Goal: Navigation & Orientation: Find specific page/section

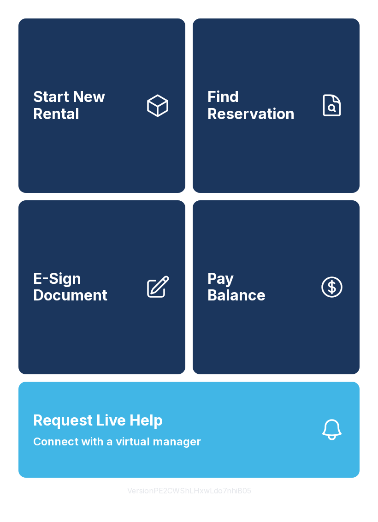
click at [258, 169] on link "Find Reservation" at bounding box center [276, 105] width 167 height 174
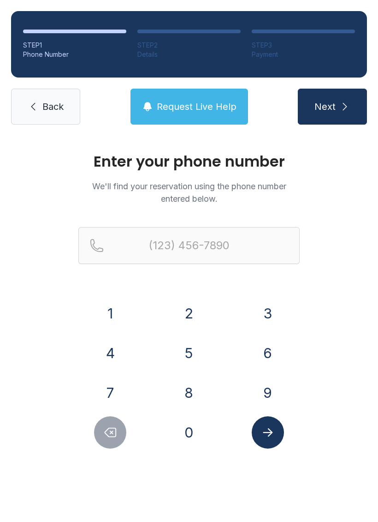
click at [39, 102] on link "Back" at bounding box center [45, 107] width 69 height 36
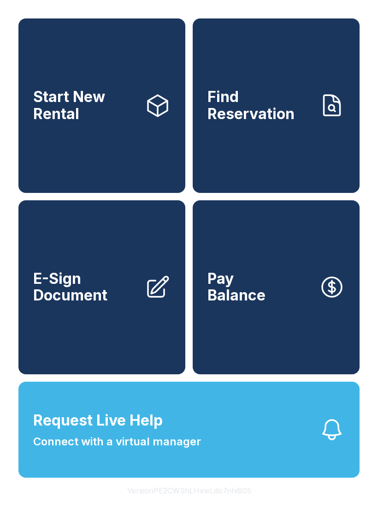
click at [49, 147] on link "Start New Rental" at bounding box center [101, 105] width 167 height 174
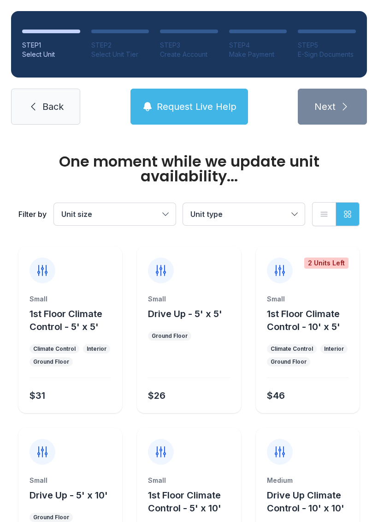
click at [40, 114] on link "Back" at bounding box center [45, 107] width 69 height 36
